Goal: Find contact information: Find contact information

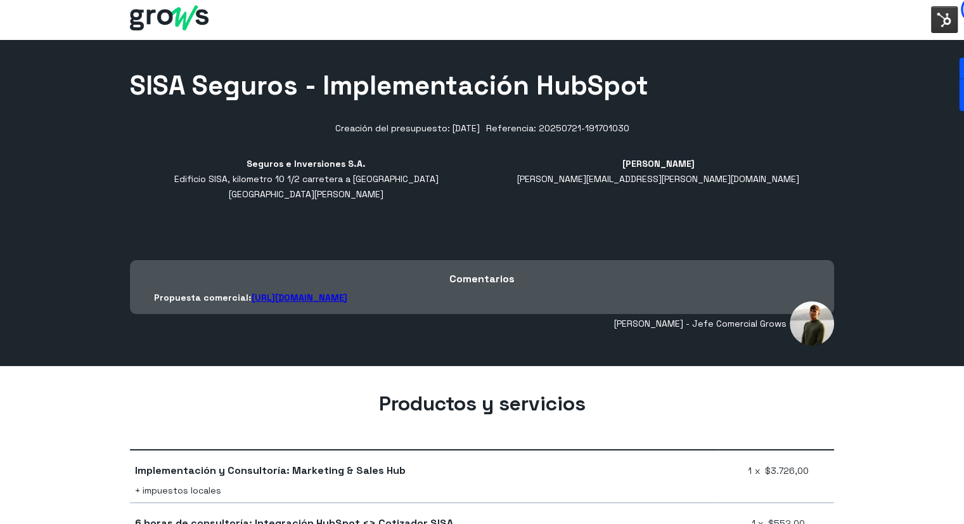
drag, startPoint x: 476, startPoint y: 133, endPoint x: 588, endPoint y: 137, distance: 112.3
click at [588, 137] on div "SISA Seguros - Implementación HubSpot Creación del presupuesto: 21 de julio de …" at bounding box center [481, 206] width 723 height 277
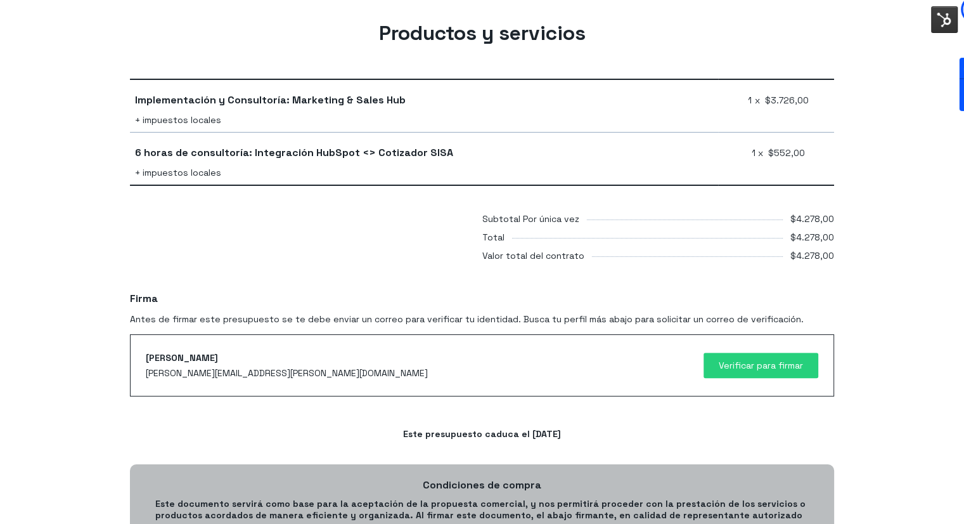
scroll to position [507, 0]
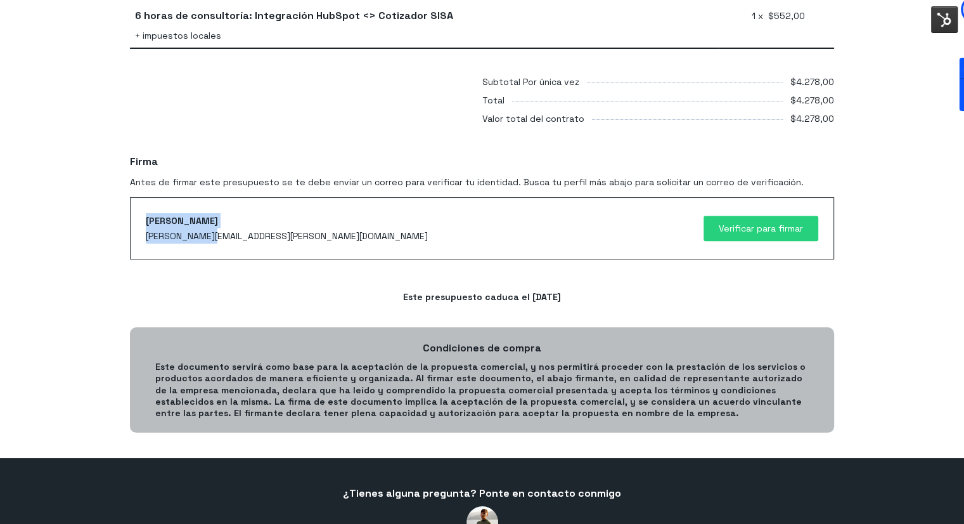
drag, startPoint x: 214, startPoint y: 230, endPoint x: 134, endPoint y: 226, distance: 80.0
click at [134, 226] on div "Hazel Dowe hazel.dowe@sisa.com.sv Verificar para firmar Has solicitado un corre…" at bounding box center [482, 228] width 704 height 62
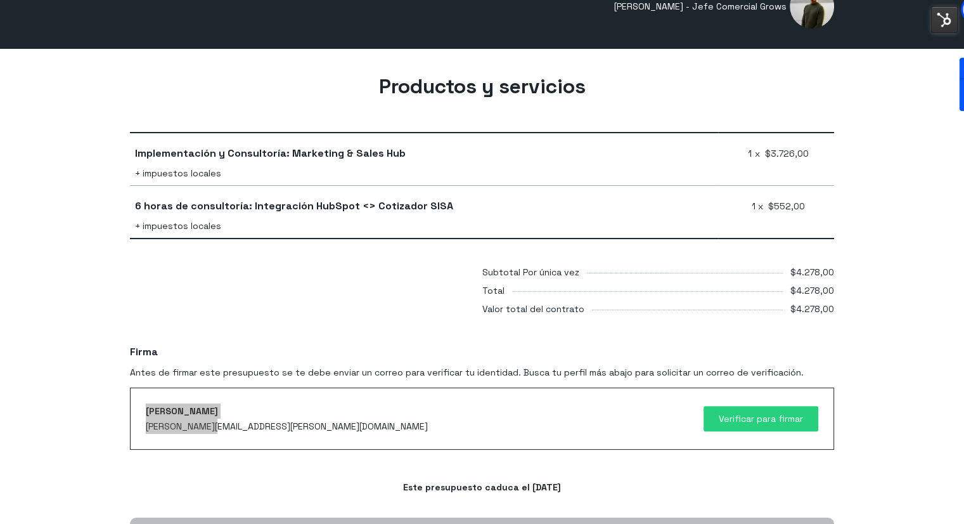
scroll to position [380, 0]
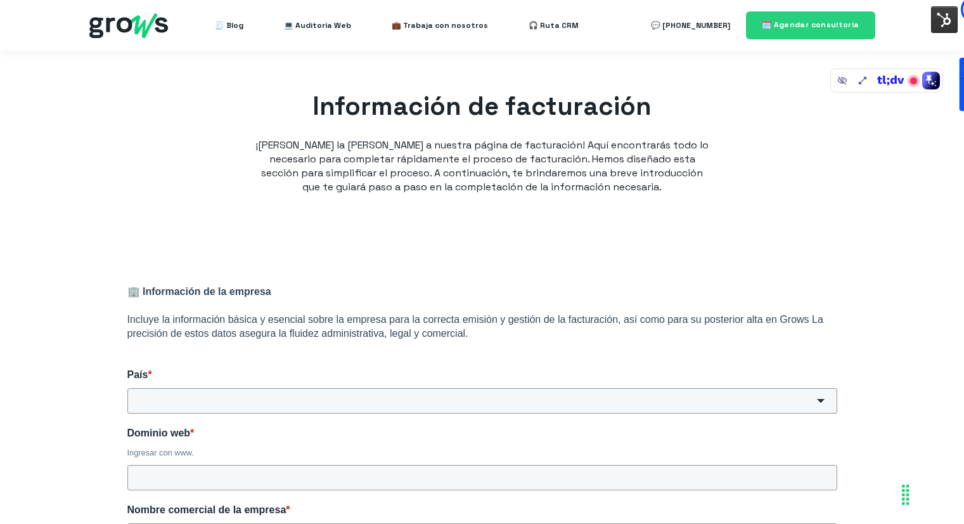
scroll to position [697, 0]
